Goal: Task Accomplishment & Management: Complete application form

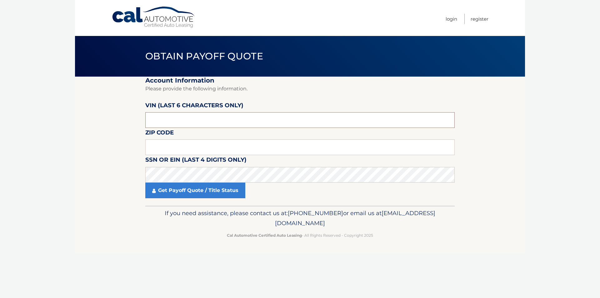
click at [159, 120] on input "text" at bounding box center [299, 120] width 309 height 16
type input "174455"
click at [174, 150] on input "text" at bounding box center [299, 147] width 309 height 16
type input "11704"
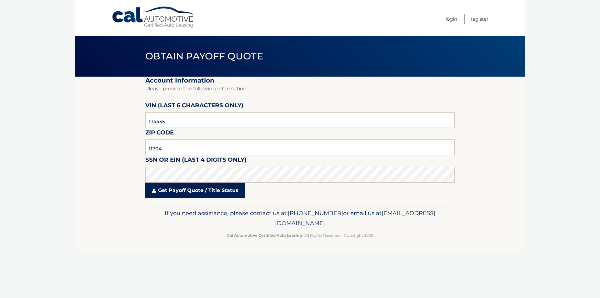
click at [180, 190] on link "Get Payoff Quote / Title Status" at bounding box center [195, 190] width 100 height 16
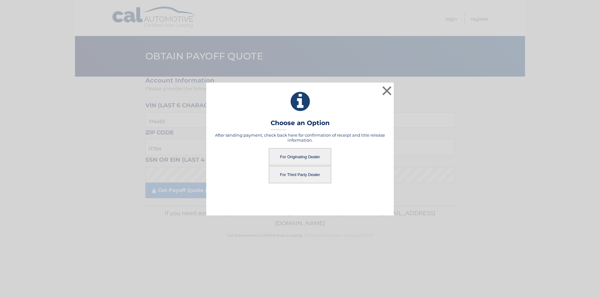
click at [301, 175] on button "For Third Party Dealer" at bounding box center [300, 174] width 62 height 17
click at [285, 173] on button "For Third Party Dealer" at bounding box center [300, 174] width 62 height 17
